Goal: Information Seeking & Learning: Learn about a topic

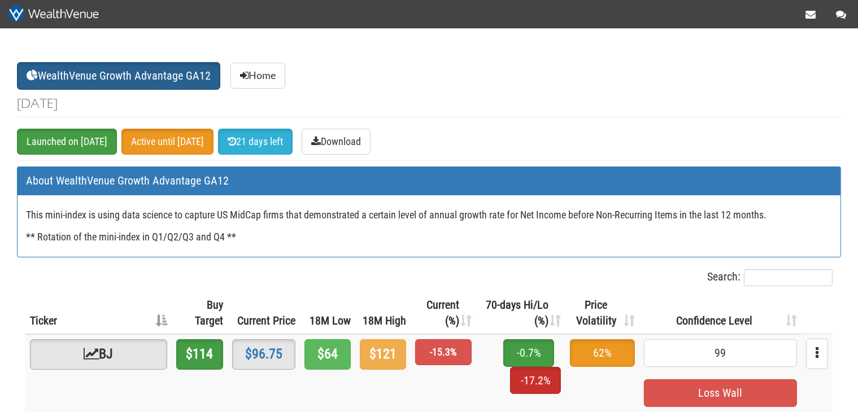
click at [478, 328] on th "70-days Hi/Lo (%)" at bounding box center [520, 313] width 89 height 42
click at [257, 74] on link "Home" at bounding box center [257, 76] width 55 height 26
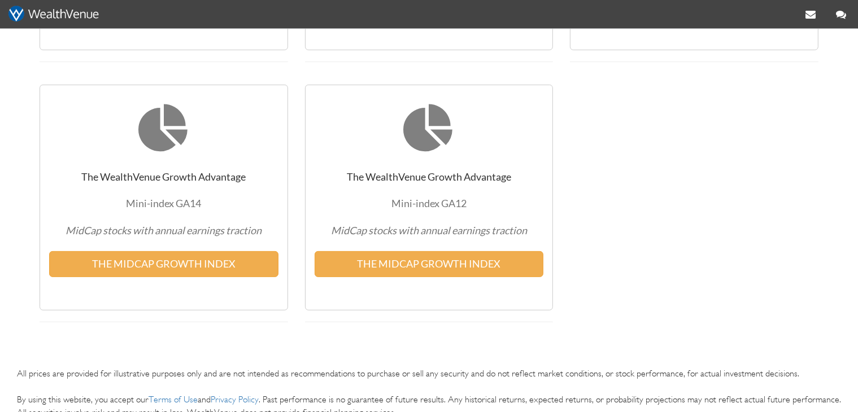
scroll to position [178, 0]
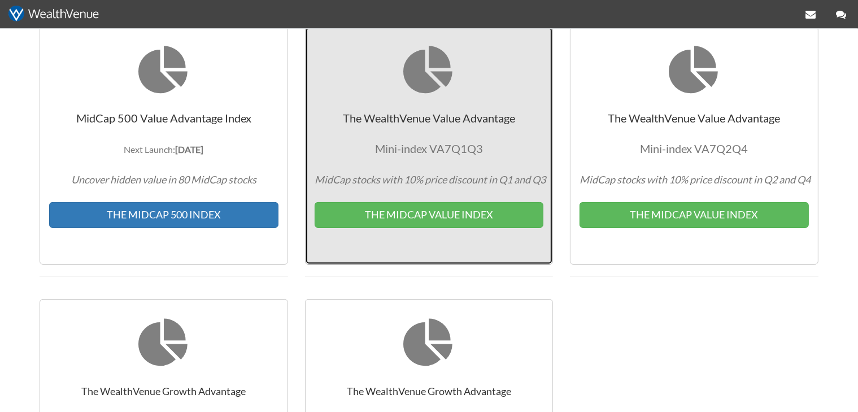
click at [428, 150] on span "Mini-index VA7Q1Q3" at bounding box center [429, 149] width 108 height 14
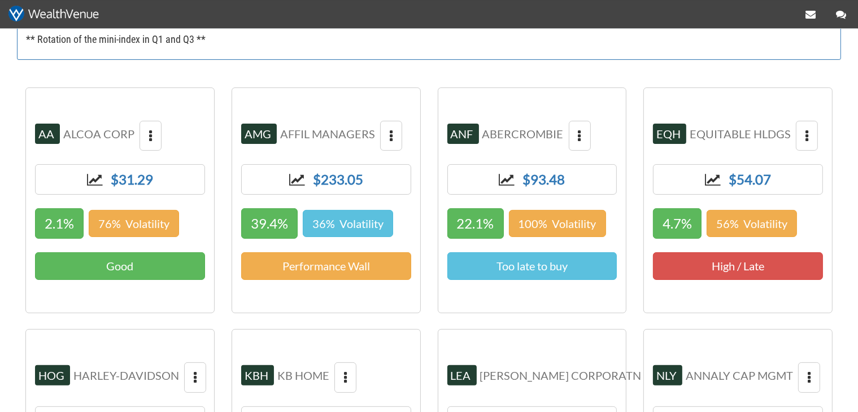
scroll to position [238, 0]
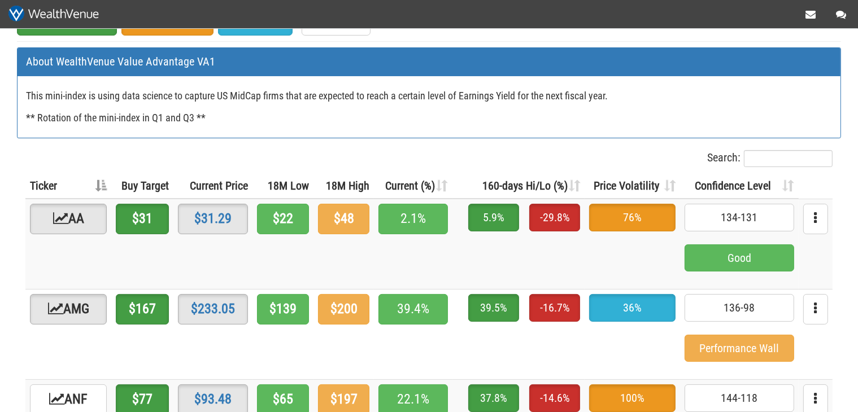
scroll to position [119, 0]
click at [448, 179] on th "Current (%)" at bounding box center [413, 186] width 78 height 26
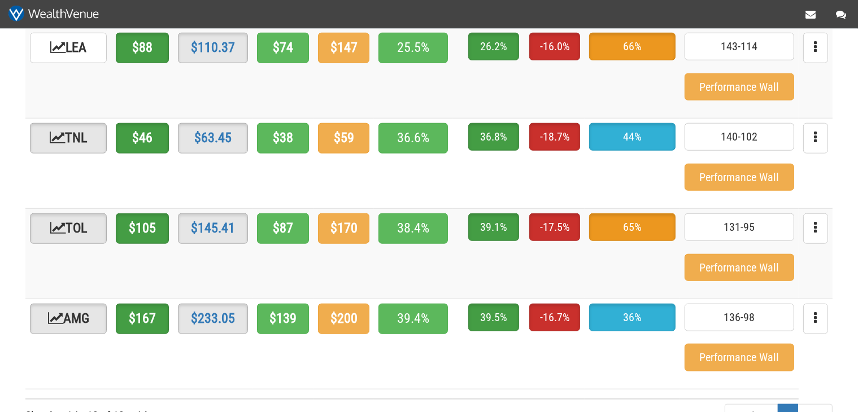
scroll to position [1013, 0]
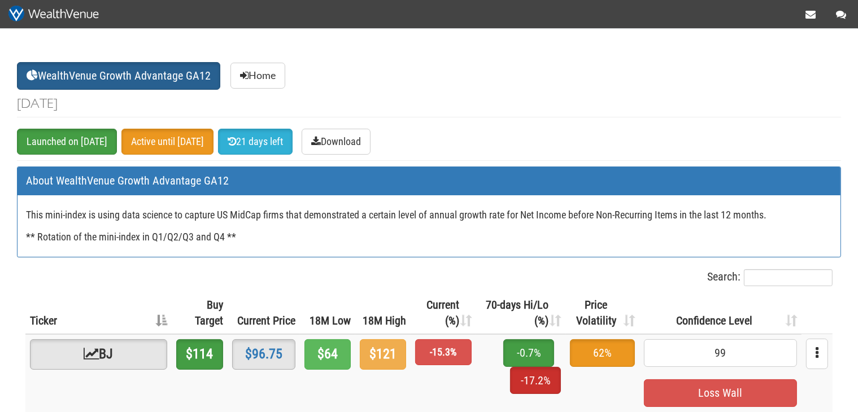
click at [435, 301] on th "Current (%)" at bounding box center [442, 313] width 65 height 42
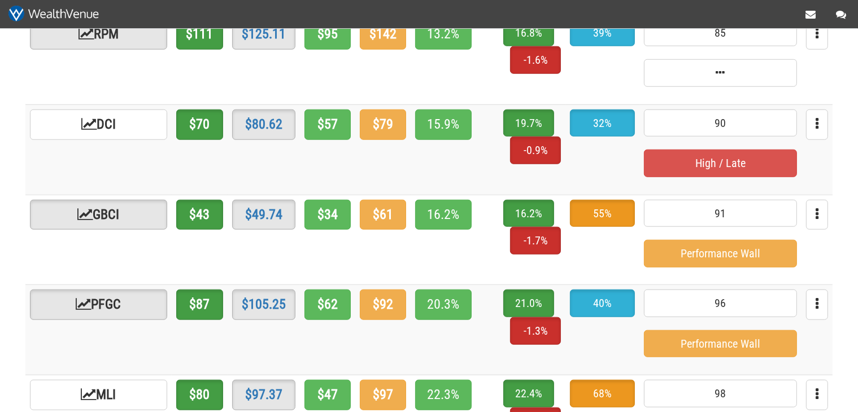
scroll to position [1312, 0]
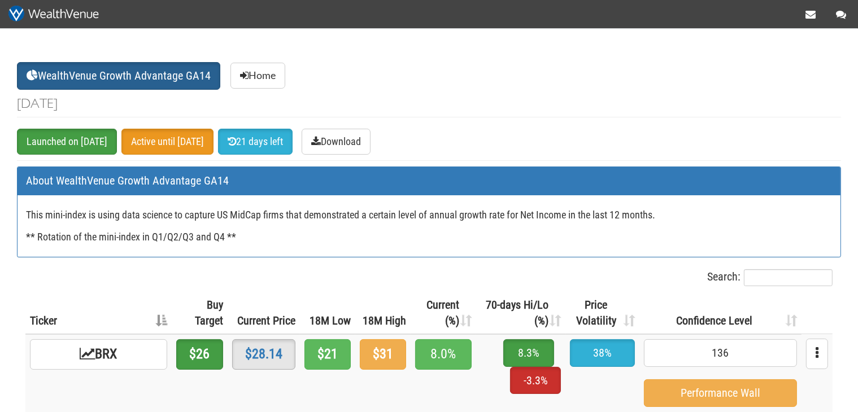
click at [421, 313] on th "Current (%)" at bounding box center [442, 313] width 65 height 42
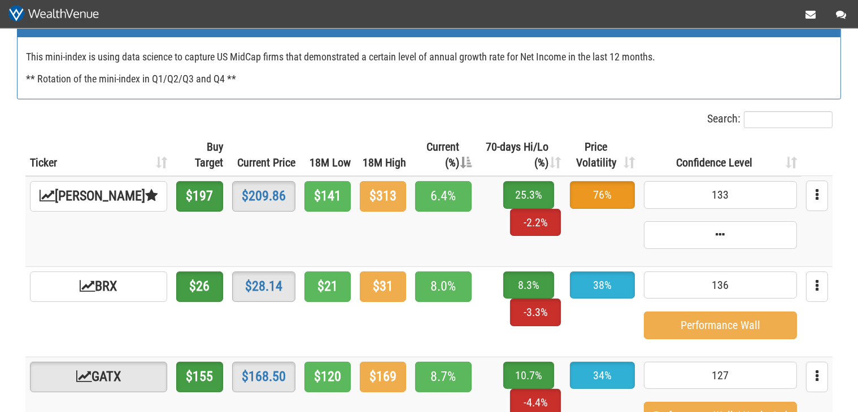
scroll to position [178, 0]
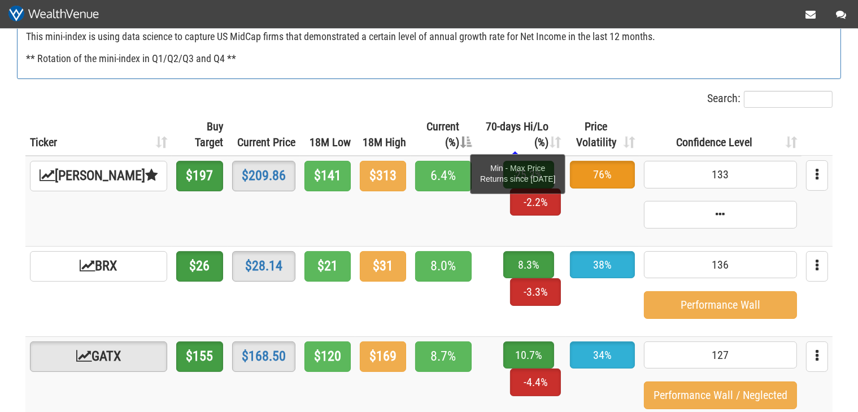
click at [534, 143] on span "70-days Hi/Lo (%)" at bounding box center [517, 135] width 63 height 30
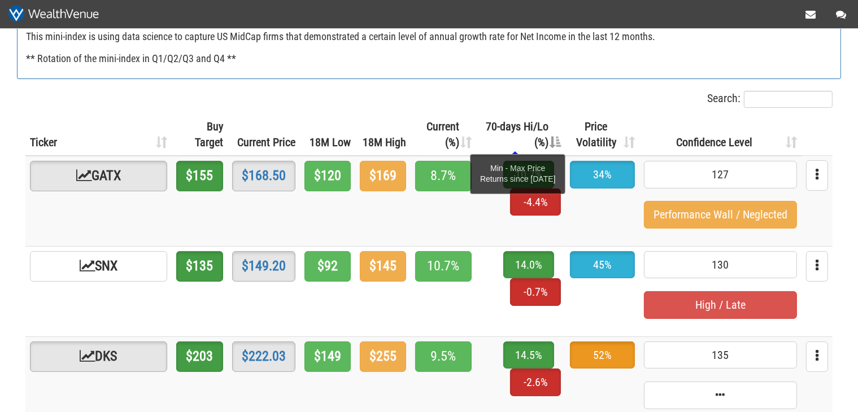
click at [504, 141] on span "70-days Hi/Lo (%)" at bounding box center [517, 135] width 63 height 30
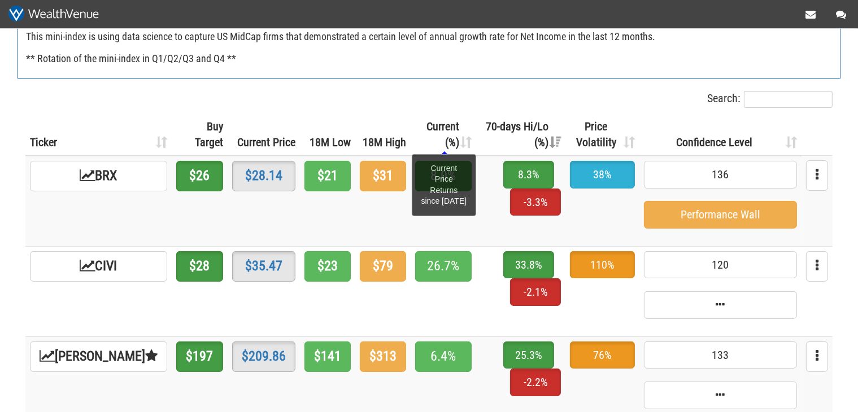
click at [426, 138] on span "Current (%)" at bounding box center [442, 135] width 33 height 30
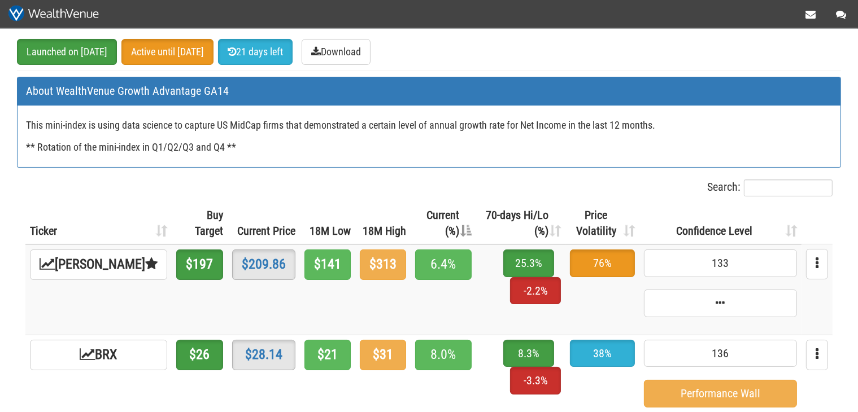
scroll to position [0, 0]
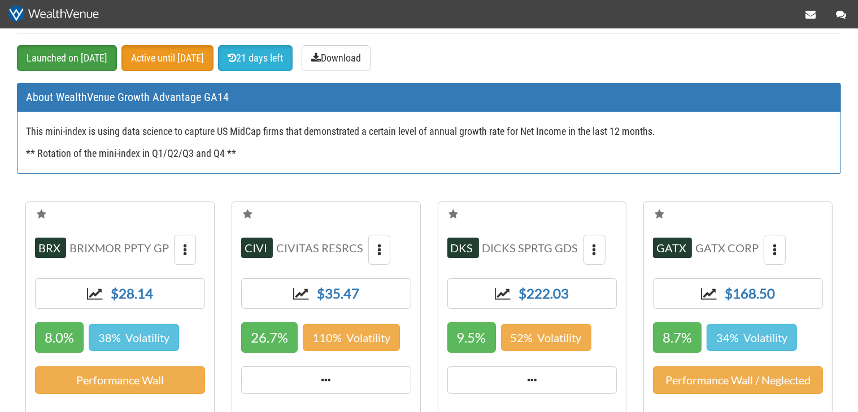
scroll to position [119, 0]
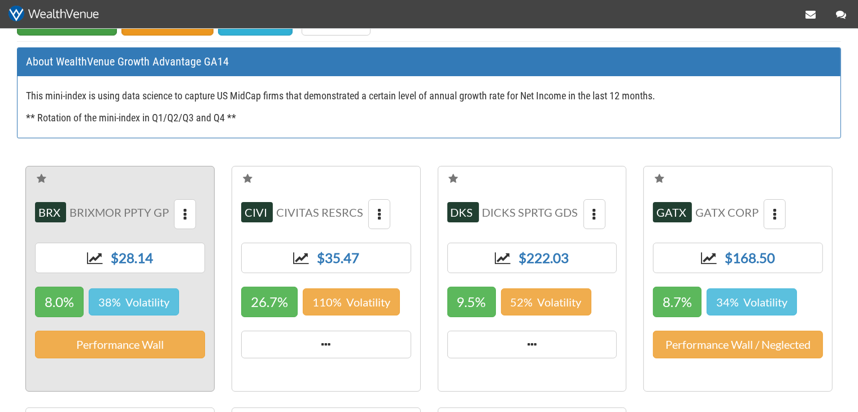
click at [197, 215] on span "BRX BRIXMOR PPTY GP $28.14 8.0% 38% Volatility Performance Wall" at bounding box center [119, 279] width 189 height 226
click at [184, 219] on button "button" at bounding box center [185, 214] width 22 height 30
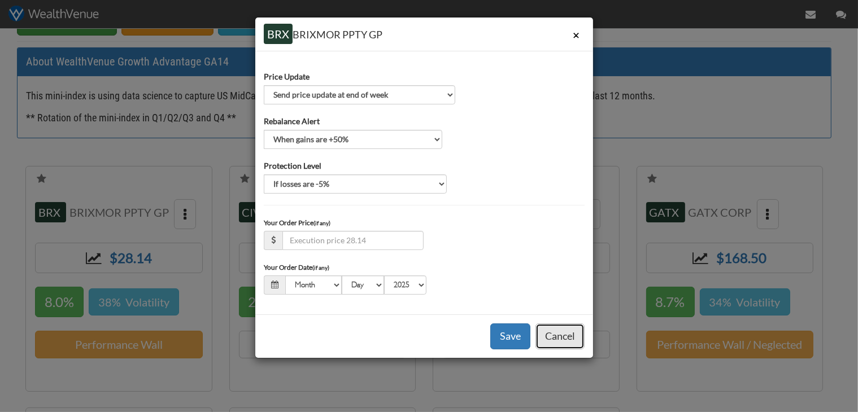
click at [574, 337] on button "Cancel" at bounding box center [559, 337] width 49 height 26
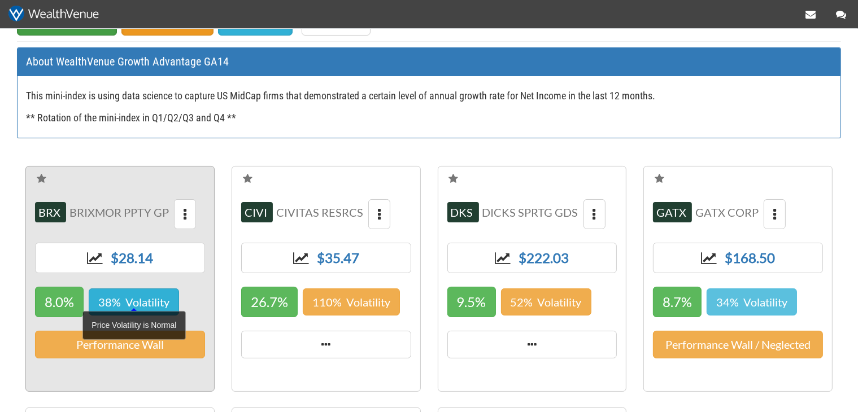
click at [125, 300] on span "38% Volatility" at bounding box center [134, 303] width 90 height 28
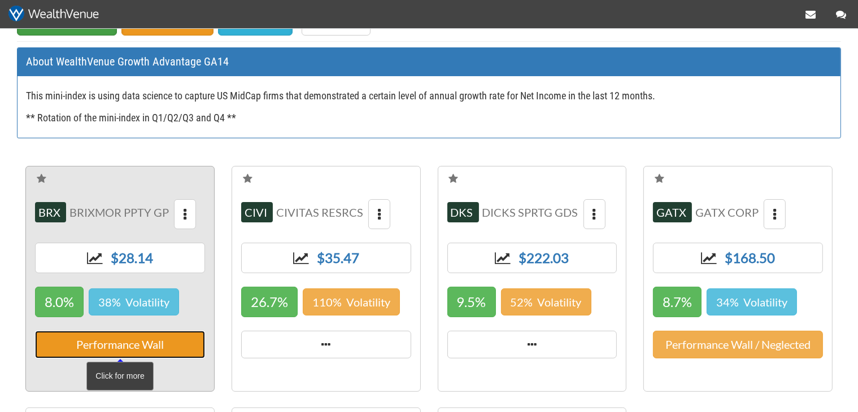
click at [124, 339] on span "Performance Wall" at bounding box center [120, 345] width 170 height 28
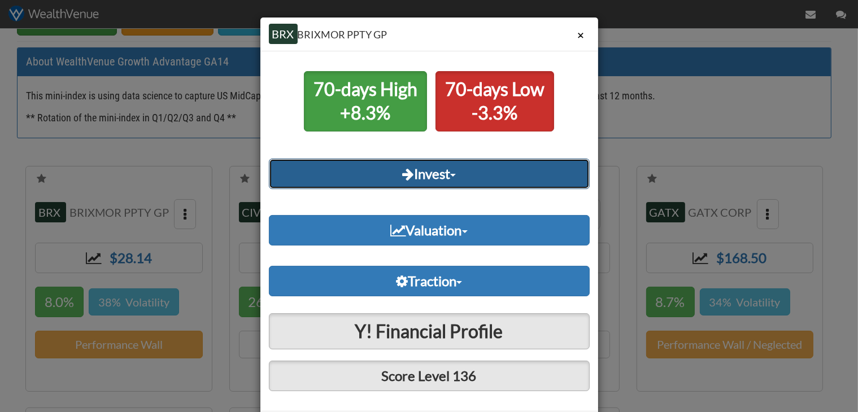
click at [454, 167] on link "Invest" at bounding box center [429, 174] width 321 height 30
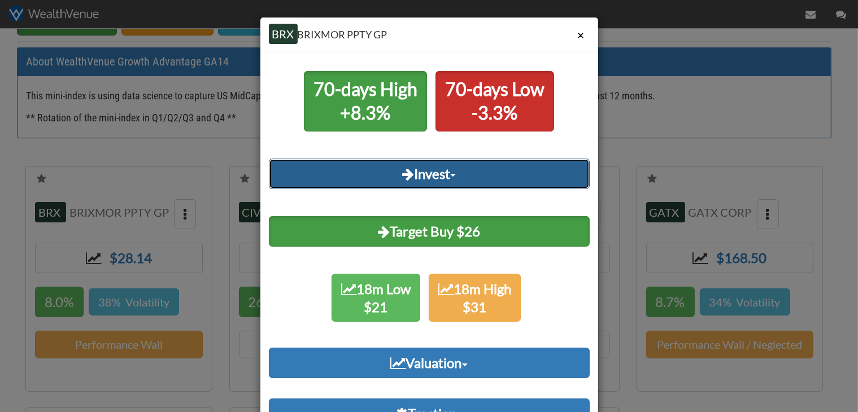
click at [451, 174] on link "Invest" at bounding box center [429, 174] width 321 height 30
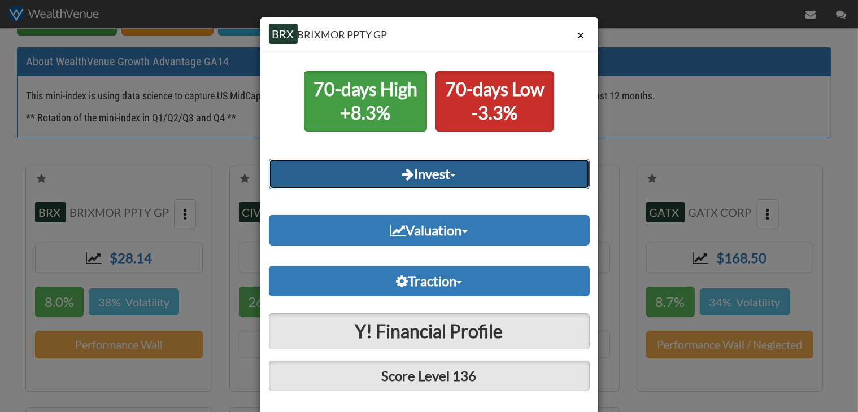
click at [451, 174] on link "Invest" at bounding box center [429, 174] width 321 height 30
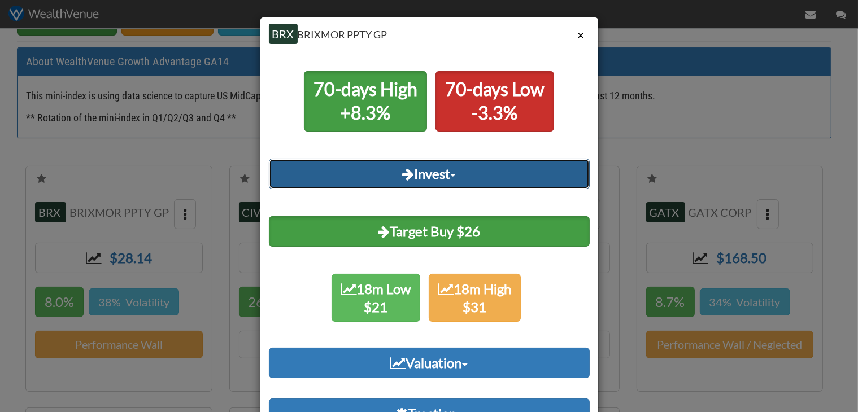
click at [451, 174] on link "Invest" at bounding box center [429, 174] width 321 height 30
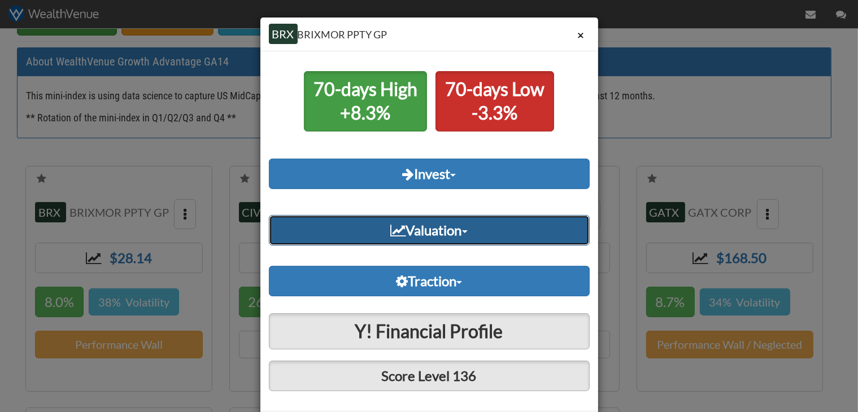
click at [444, 222] on link "Valuation" at bounding box center [429, 230] width 321 height 30
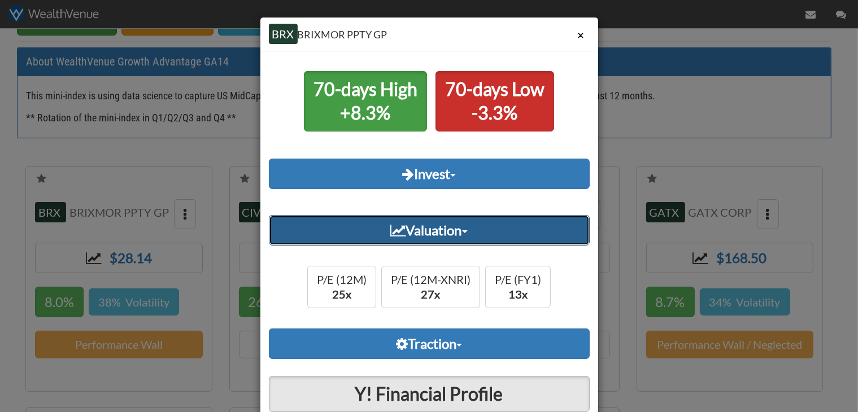
click at [444, 222] on link "Valuation" at bounding box center [429, 230] width 321 height 30
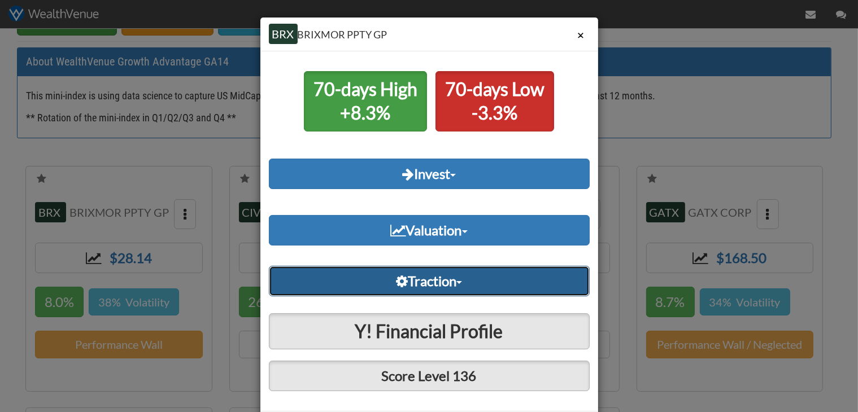
click at [438, 274] on link "Traction" at bounding box center [429, 281] width 321 height 30
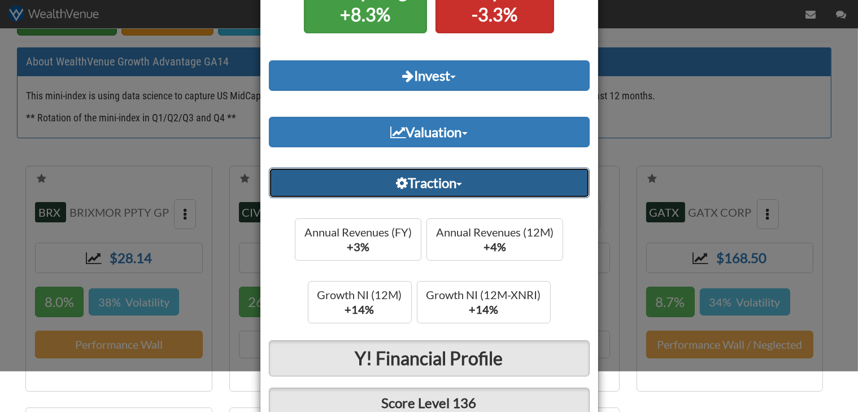
scroll to position [108, 0]
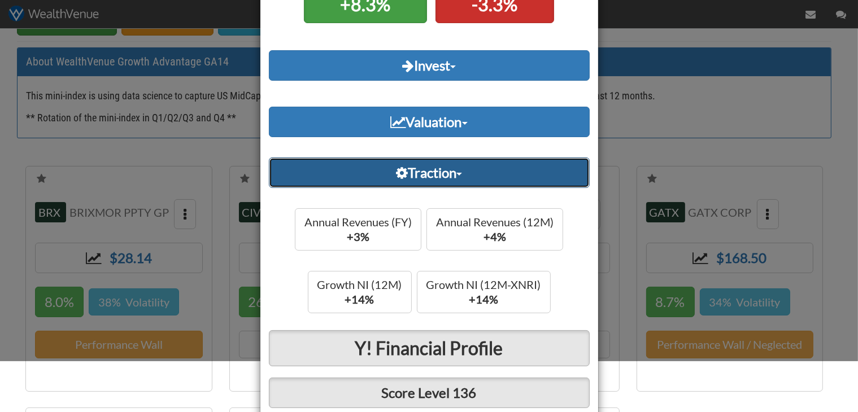
click at [475, 177] on link "Traction" at bounding box center [429, 173] width 321 height 30
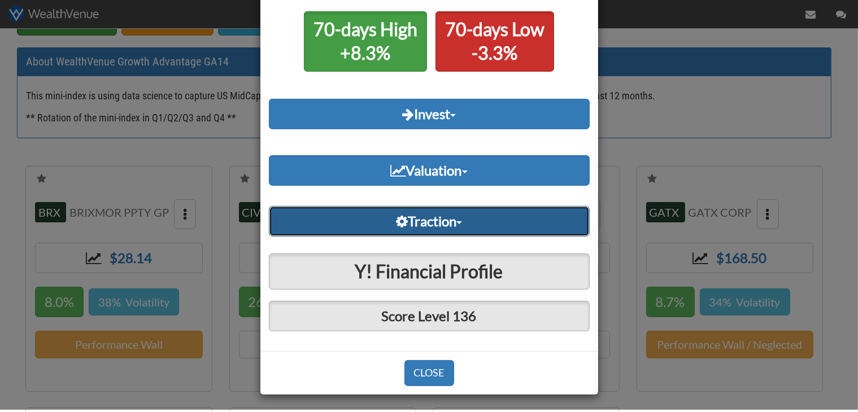
scroll to position [58, 0]
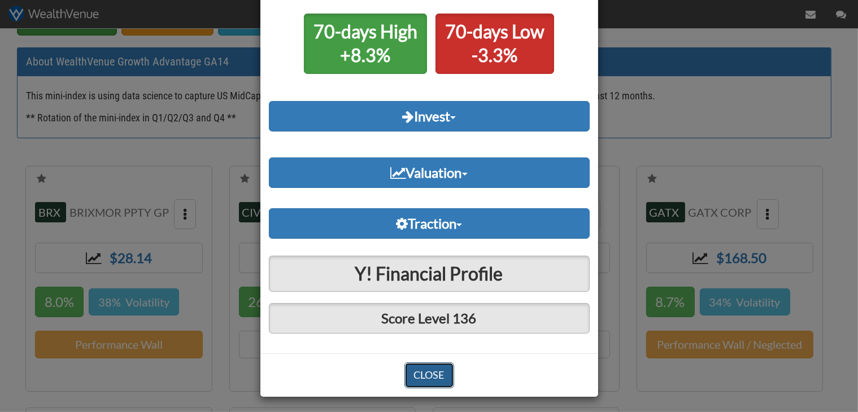
click at [432, 381] on button "CLOSE" at bounding box center [429, 375] width 50 height 26
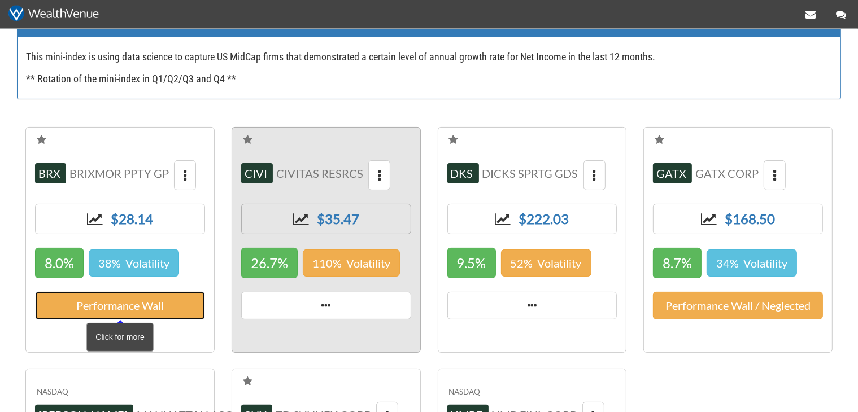
scroll to position [178, 0]
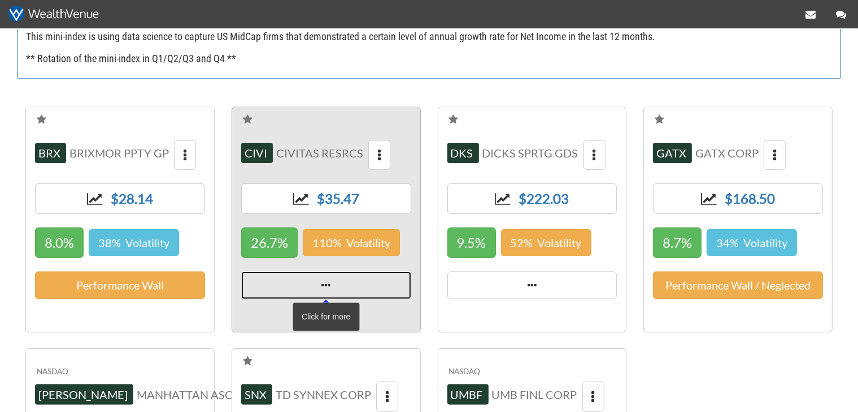
click at [329, 286] on icon at bounding box center [325, 285] width 9 height 11
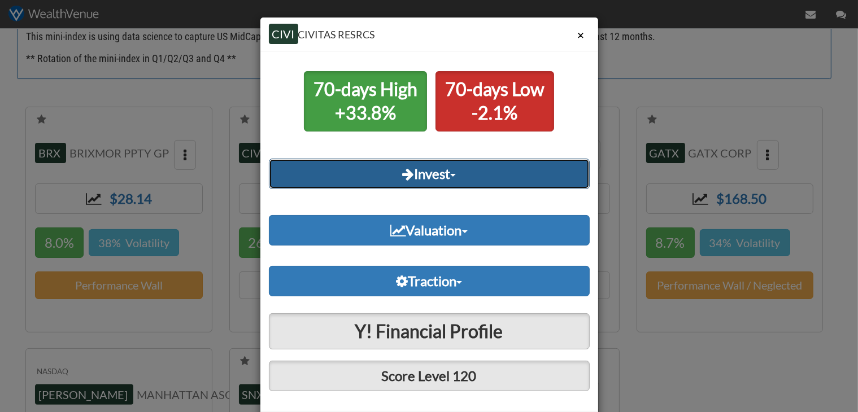
click at [443, 182] on link "Invest" at bounding box center [429, 174] width 321 height 30
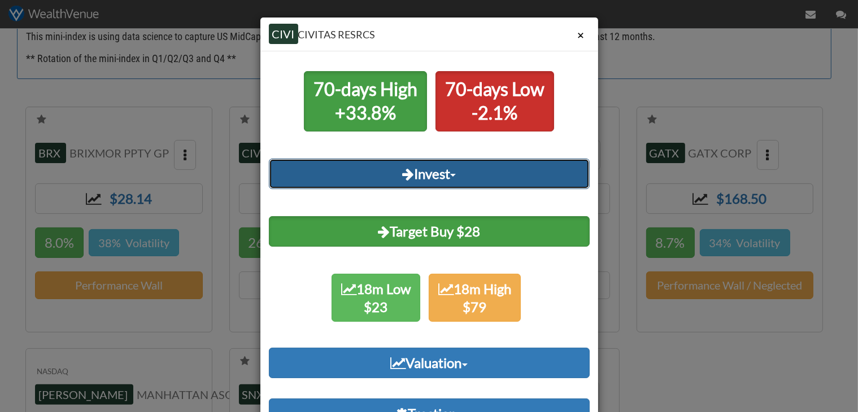
click at [443, 182] on link "Invest" at bounding box center [429, 174] width 321 height 30
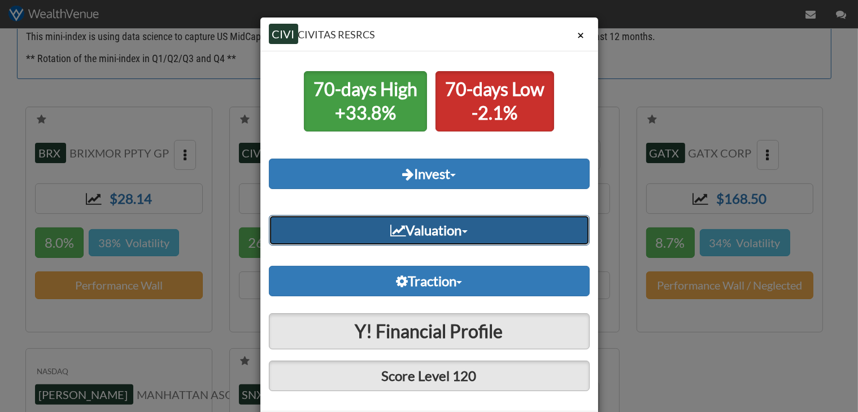
click at [418, 222] on link "Valuation" at bounding box center [429, 230] width 321 height 30
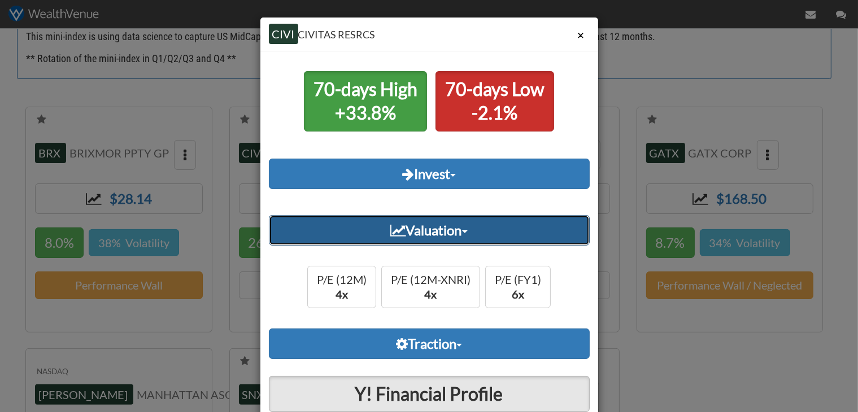
click at [418, 222] on link "Valuation" at bounding box center [429, 230] width 321 height 30
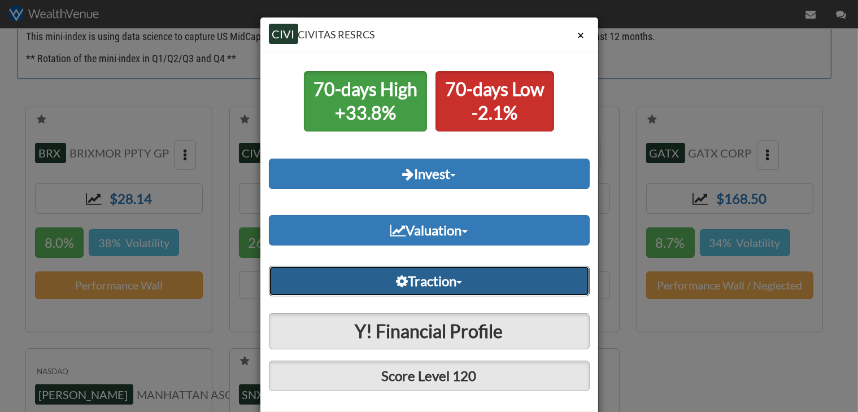
click at [420, 285] on link "Traction" at bounding box center [429, 281] width 321 height 30
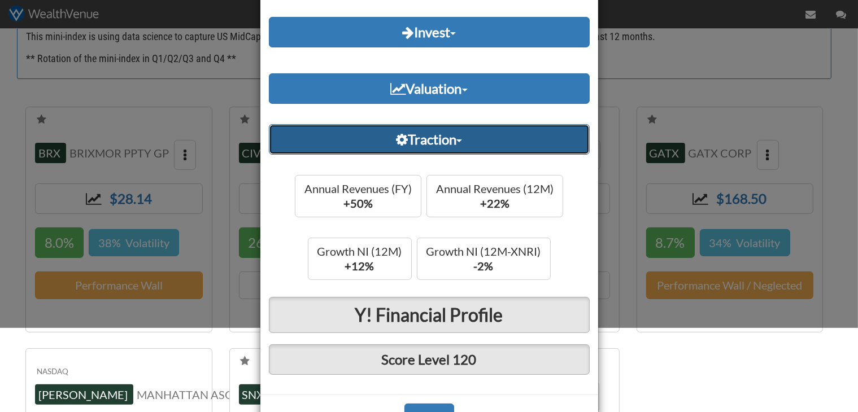
scroll to position [163, 0]
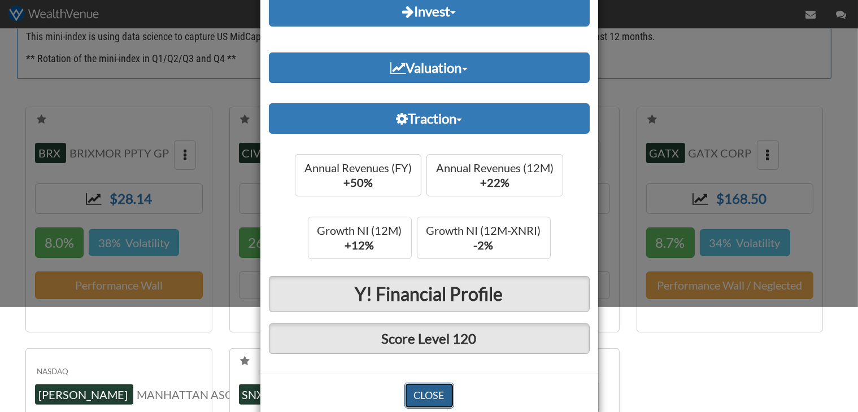
click at [427, 394] on button "CLOSE" at bounding box center [429, 396] width 50 height 26
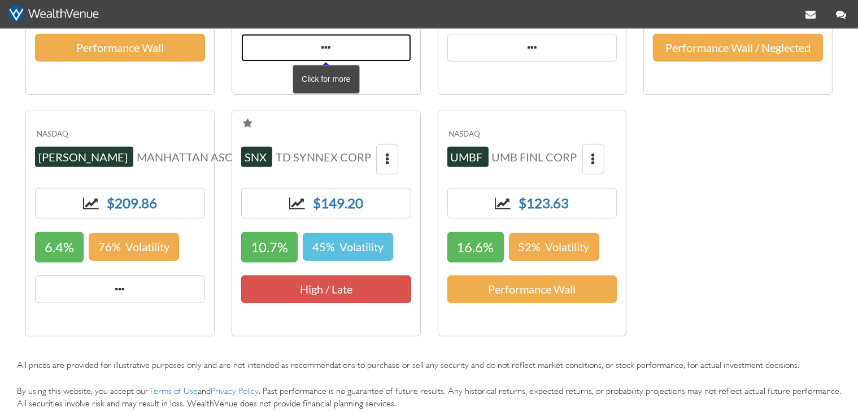
scroll to position [417, 0]
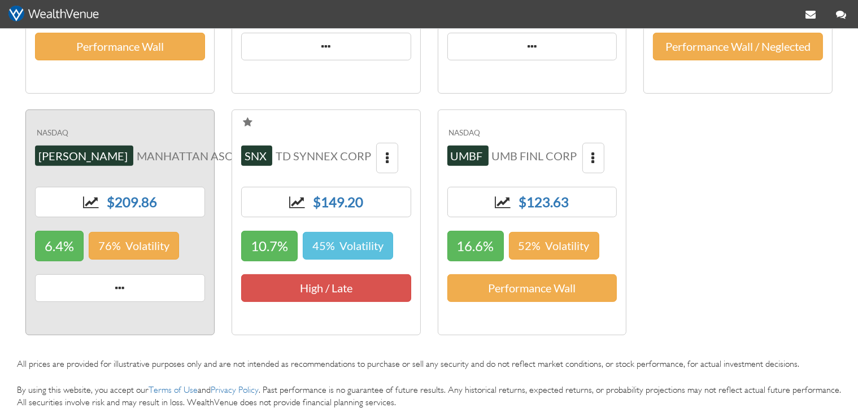
click at [247, 157] on button "button" at bounding box center [258, 158] width 22 height 30
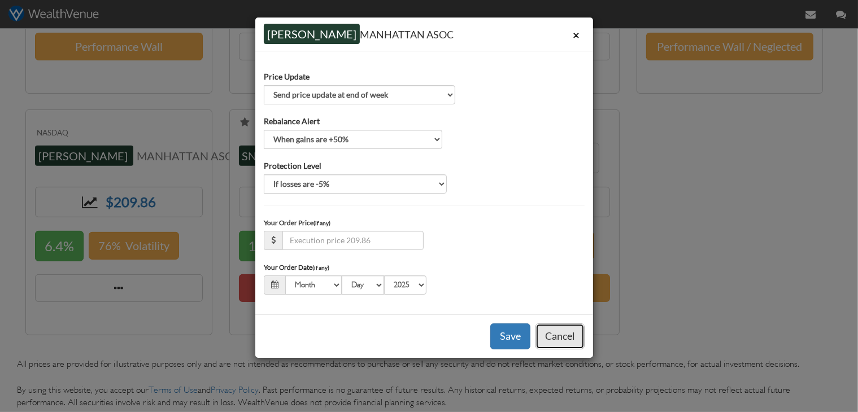
click at [565, 331] on button "Cancel" at bounding box center [559, 337] width 49 height 26
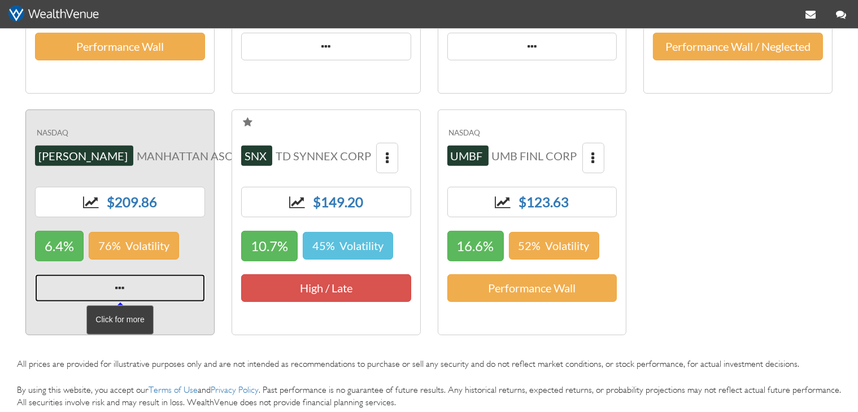
click at [82, 274] on span at bounding box center [120, 288] width 170 height 28
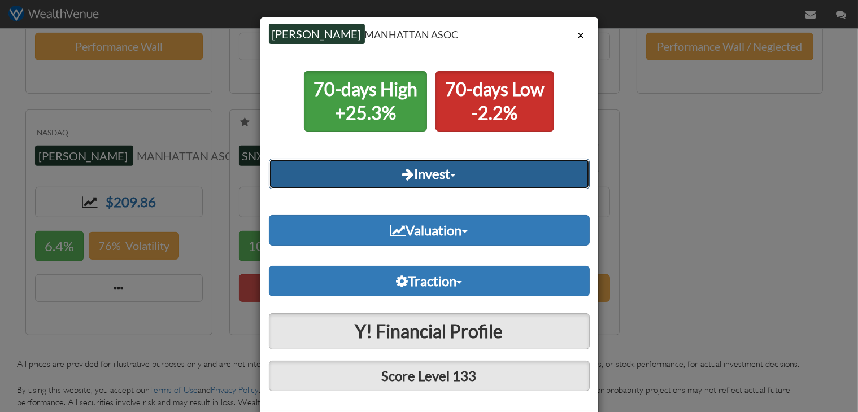
click at [376, 177] on link "Invest" at bounding box center [429, 174] width 321 height 30
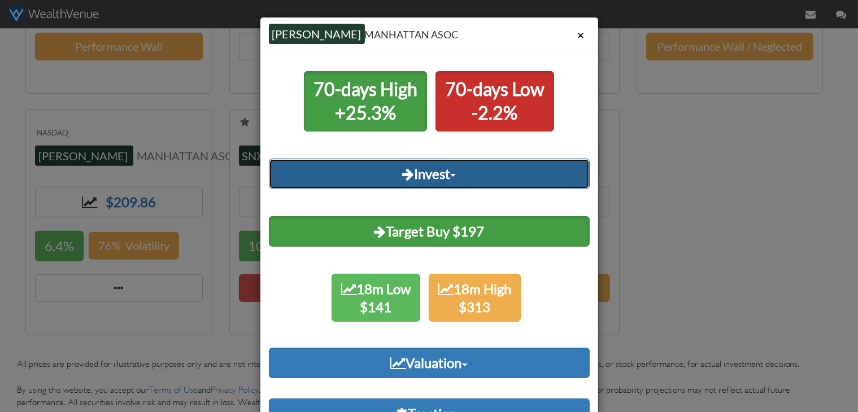
click at [402, 174] on icon at bounding box center [408, 174] width 12 height 14
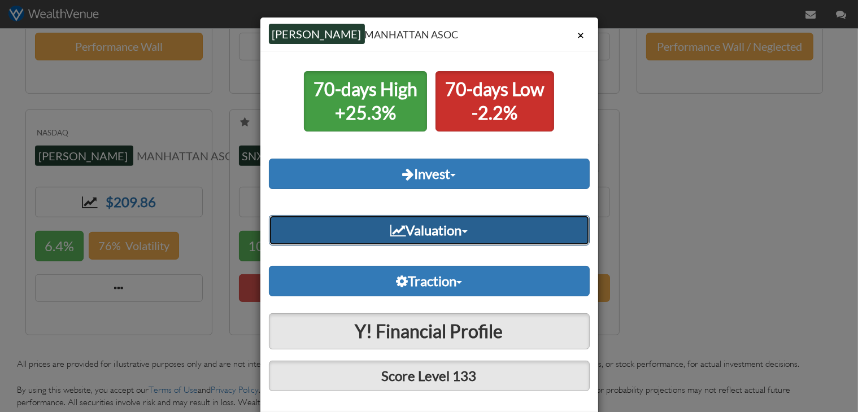
click at [396, 242] on link "Valuation" at bounding box center [429, 230] width 321 height 30
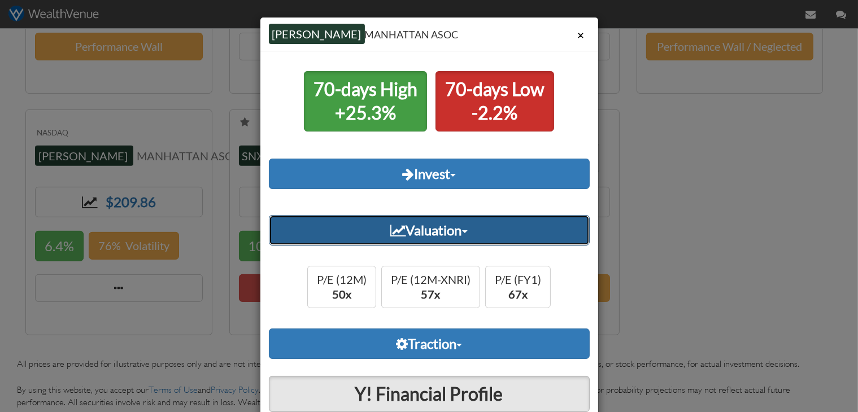
click at [460, 231] on link "Valuation" at bounding box center [429, 230] width 321 height 30
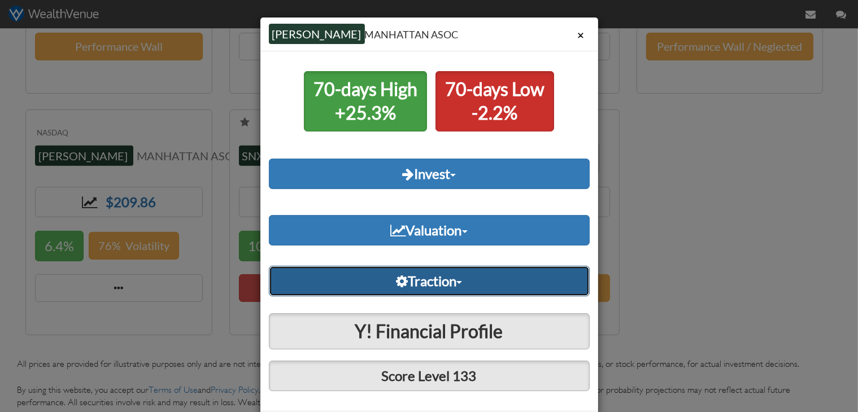
click at [438, 285] on link "Traction" at bounding box center [429, 281] width 321 height 30
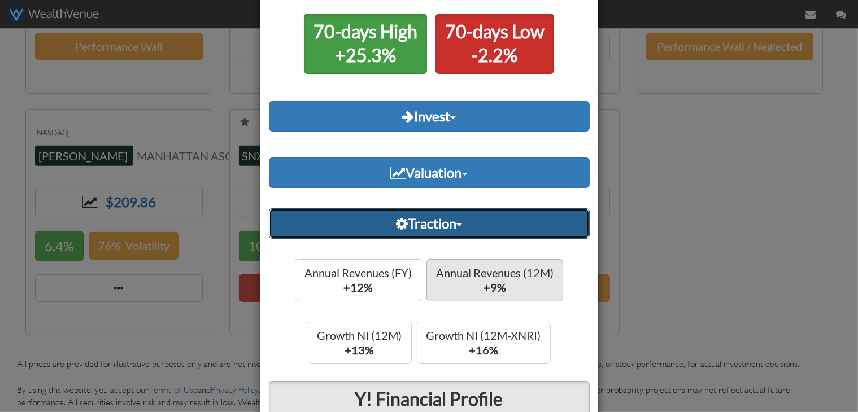
scroll to position [163, 0]
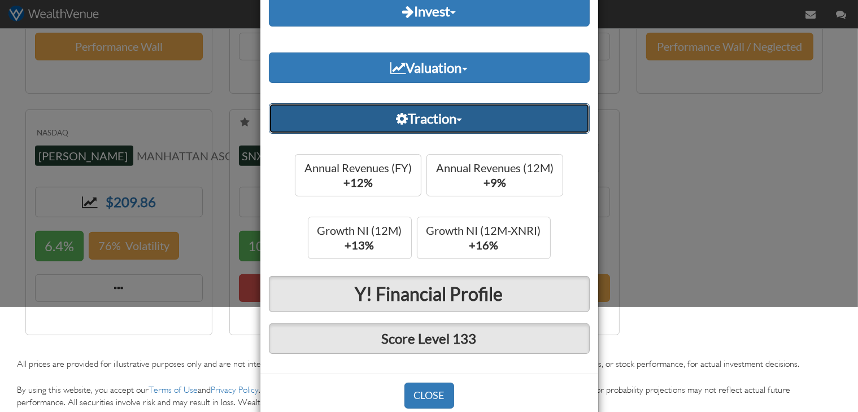
click at [465, 125] on link "Traction" at bounding box center [429, 118] width 321 height 30
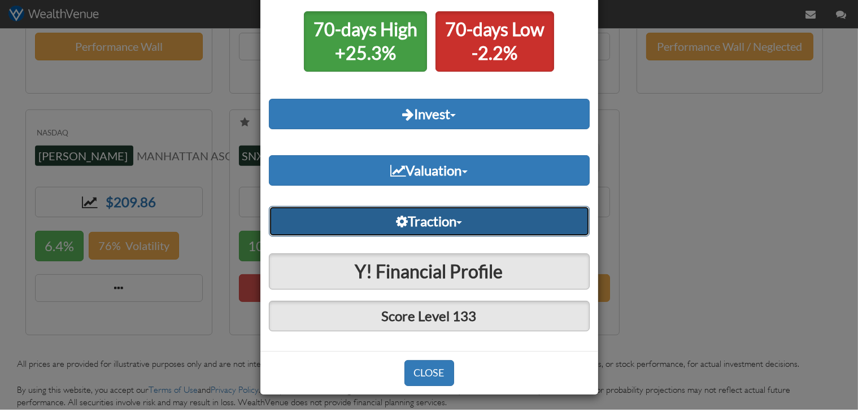
scroll to position [58, 0]
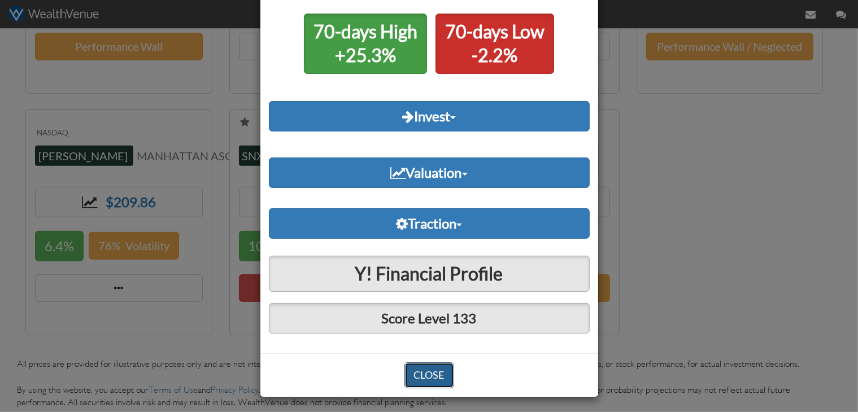
click at [404, 374] on button "CLOSE" at bounding box center [429, 375] width 50 height 26
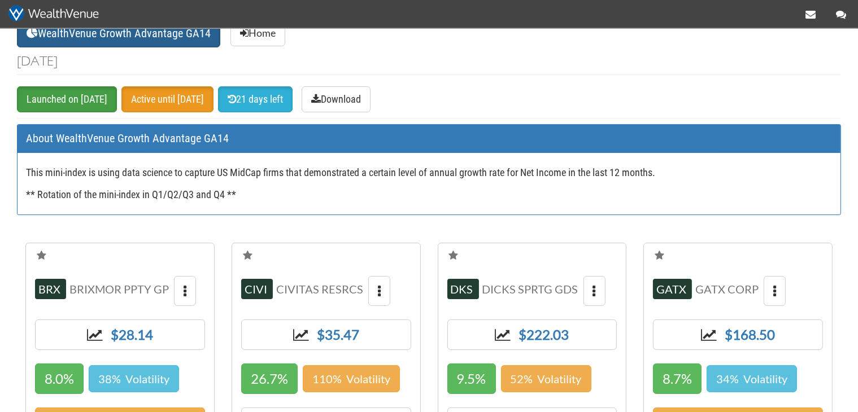
scroll to position [0, 0]
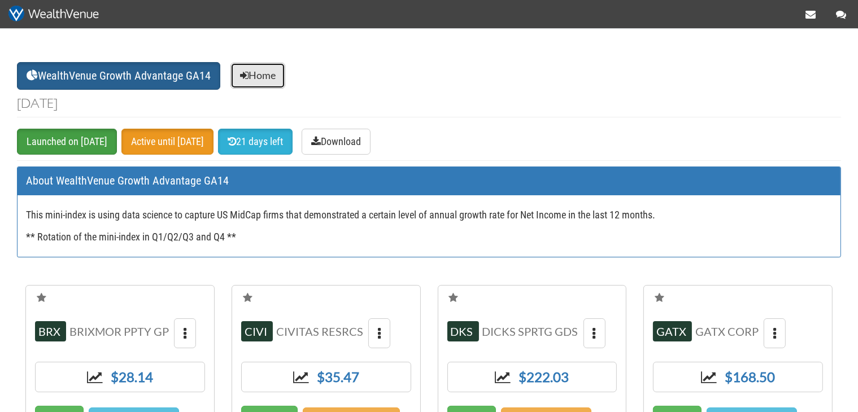
click at [254, 75] on link "Home" at bounding box center [257, 76] width 55 height 26
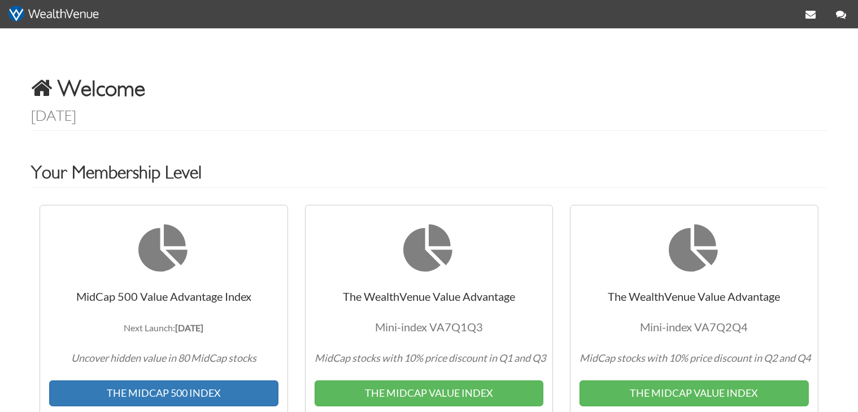
scroll to position [119, 0]
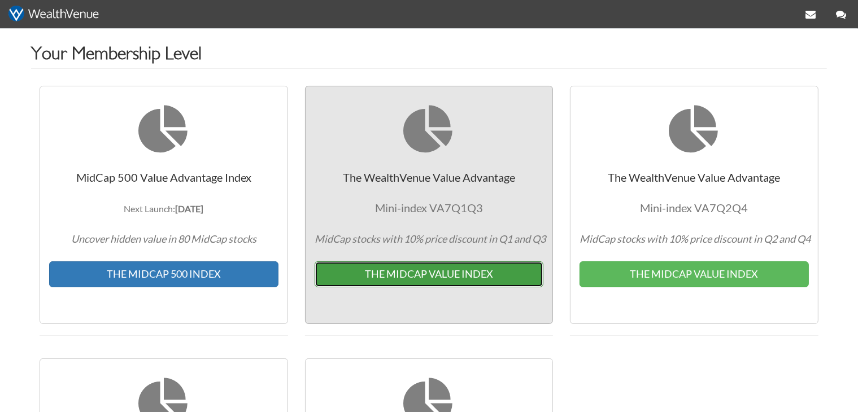
click at [424, 269] on button "THE MIDCAP VALUE INDEX" at bounding box center [428, 274] width 229 height 26
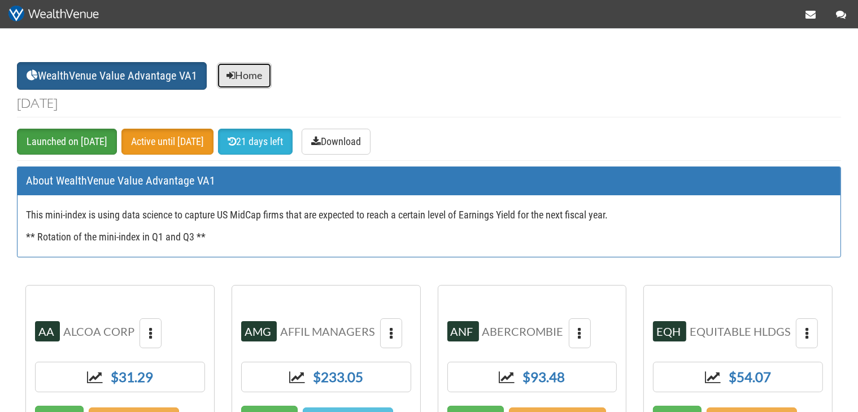
click at [261, 77] on link "Home" at bounding box center [244, 76] width 55 height 26
